Goal: Check status

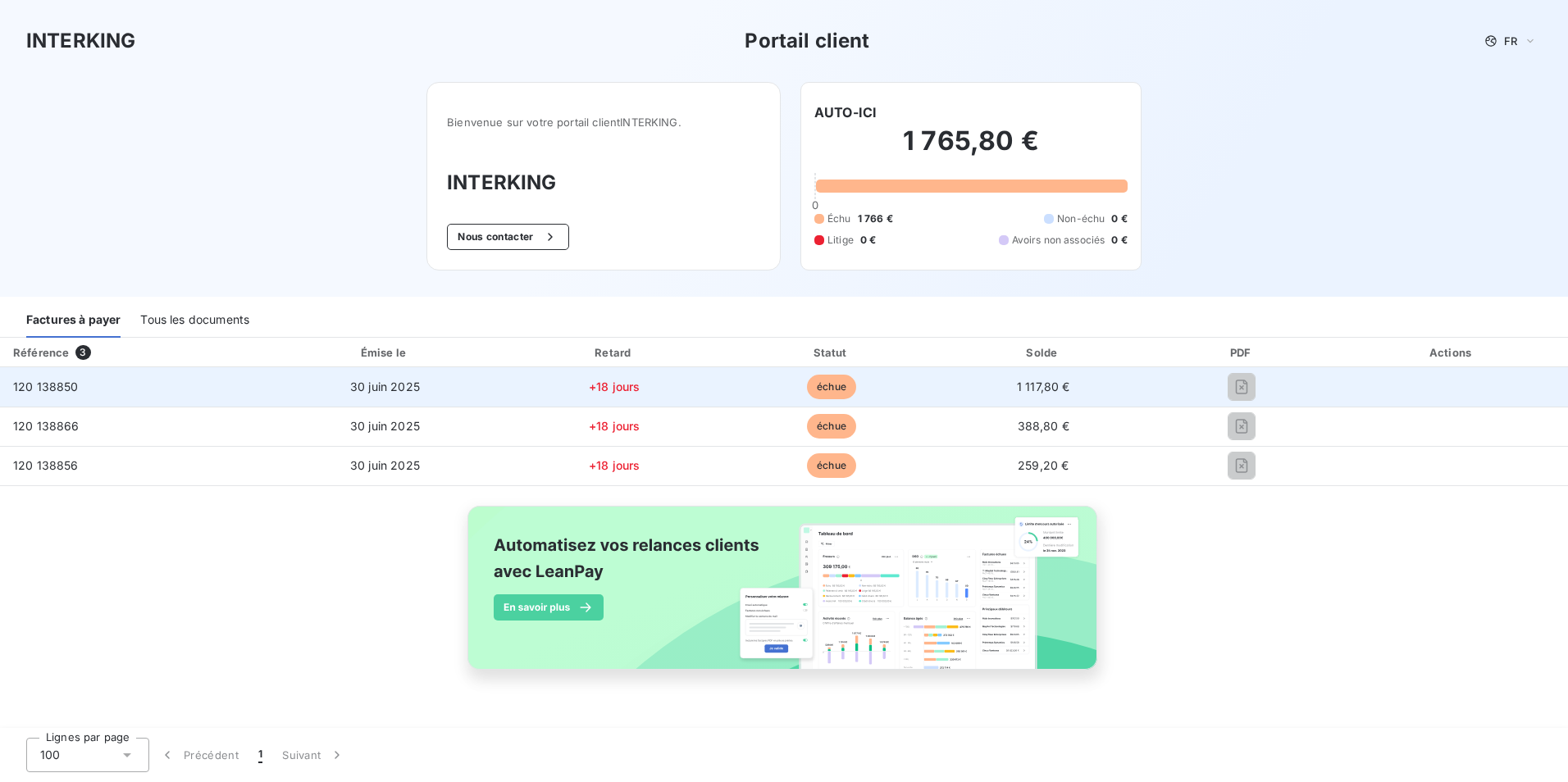
click at [36, 397] on td "120 138850" at bounding box center [132, 386] width 265 height 39
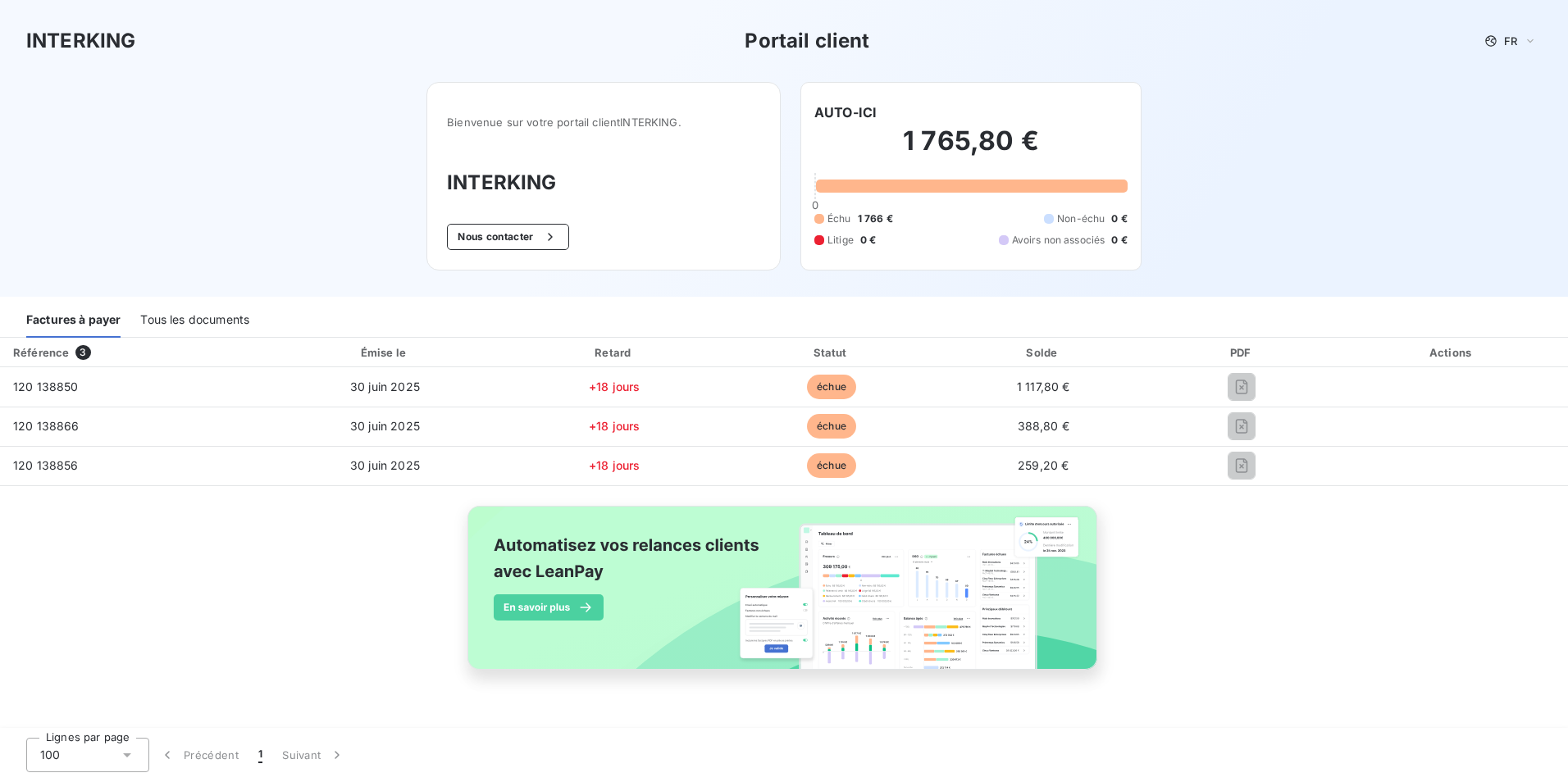
drag, startPoint x: 194, startPoint y: 307, endPoint x: 185, endPoint y: 321, distance: 16.6
click at [193, 311] on div "Tous les documents" at bounding box center [195, 320] width 109 height 35
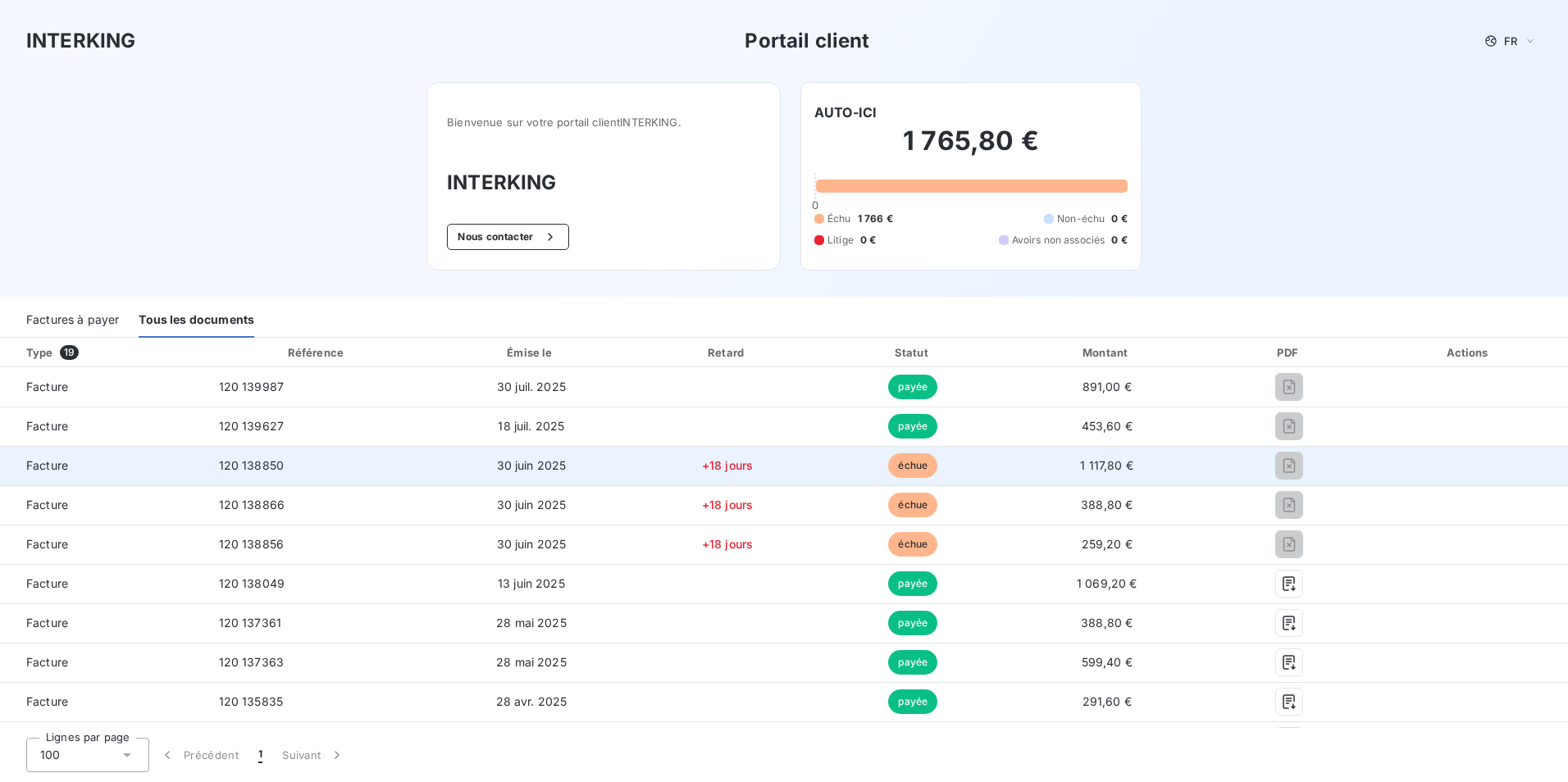
click at [243, 470] on span "120 138850" at bounding box center [251, 464] width 65 height 14
click at [25, 467] on span "Facture" at bounding box center [103, 465] width 180 height 17
